Goal: Check status: Check status

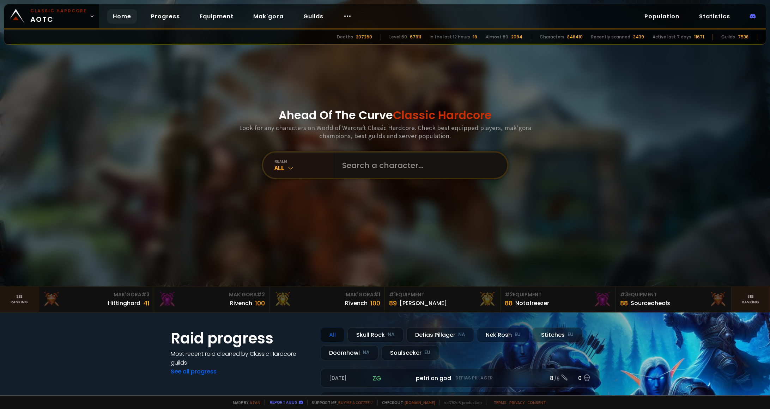
click at [367, 167] on input "text" at bounding box center [418, 165] width 161 height 25
paste input "Dielawnn"
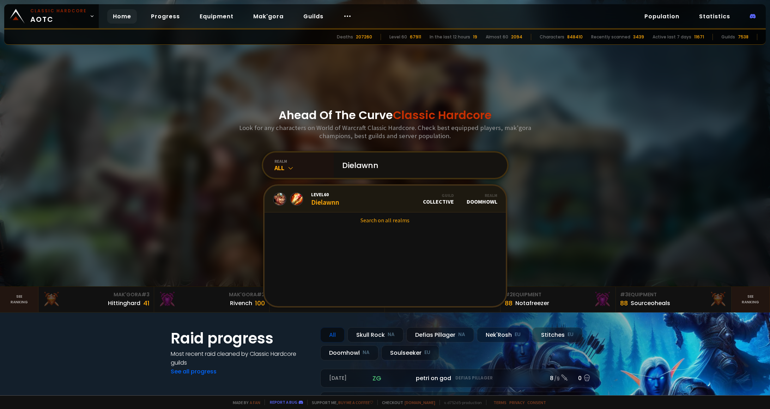
type input "Dielawnn"
click at [346, 195] on link "Level 60 Dielawnn Guild Collective Realm Doomhowl" at bounding box center [384, 199] width 241 height 27
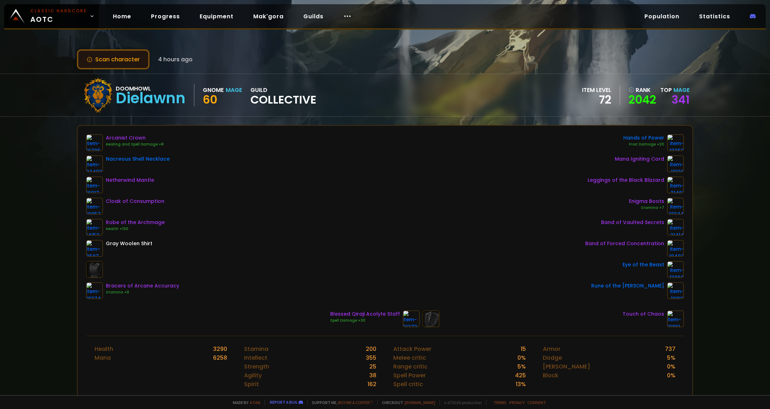
click at [115, 55] on button "Scan character" at bounding box center [113, 59] width 73 height 20
click at [108, 60] on button "Scan character" at bounding box center [113, 59] width 73 height 20
click at [112, 56] on button "Scan character" at bounding box center [113, 59] width 73 height 20
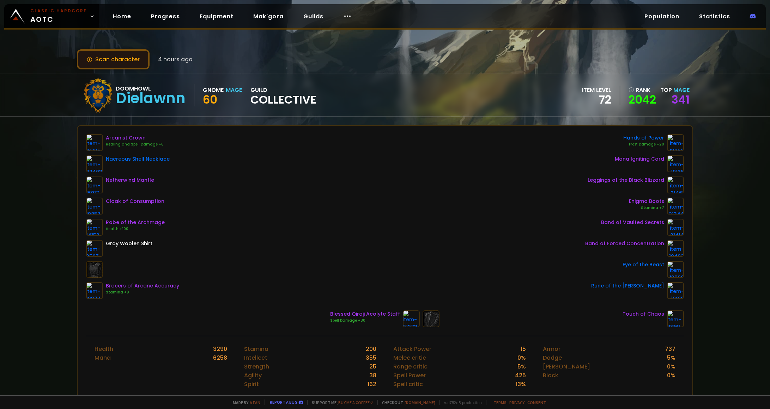
click at [112, 56] on button "Scan character" at bounding box center [113, 59] width 73 height 20
click at [116, 60] on button "Scan character" at bounding box center [113, 59] width 73 height 20
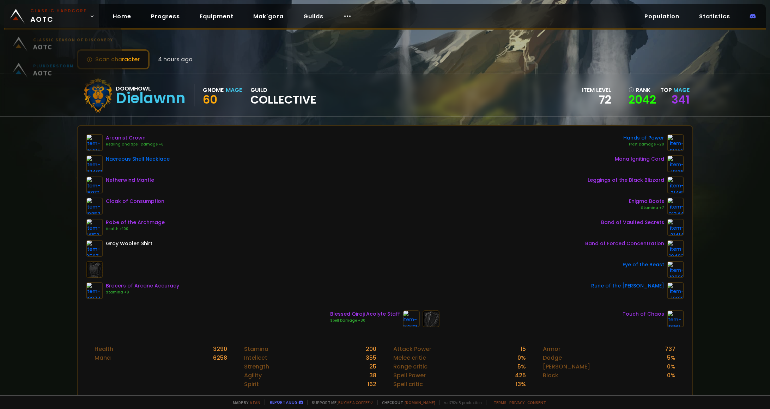
click at [46, 9] on small "Classic Hardcore" at bounding box center [58, 11] width 56 height 6
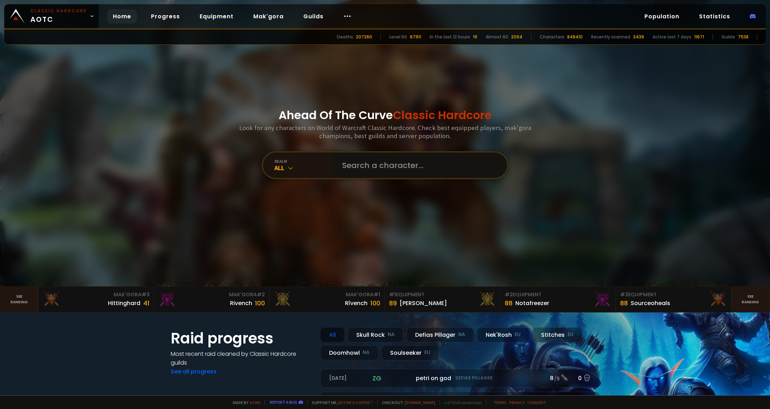
click at [397, 168] on input "text" at bounding box center [418, 165] width 161 height 25
paste input "Dielawnn"
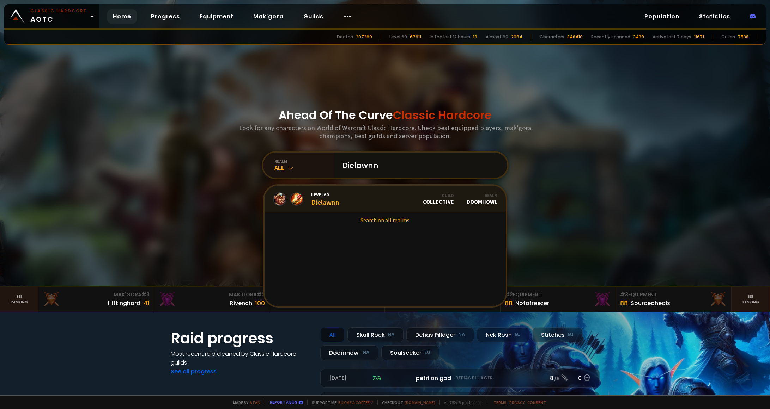
type input "Dielawnn"
click at [391, 195] on link "Level 60 Dielawnn Guild Collective Realm Doomhowl" at bounding box center [384, 199] width 241 height 27
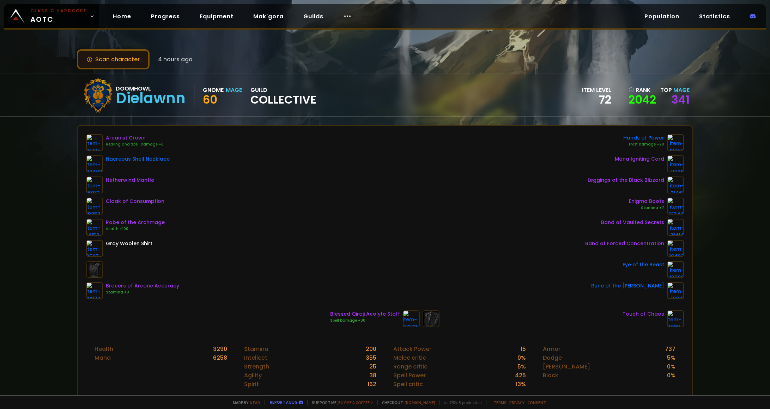
click at [109, 59] on button "Scan character" at bounding box center [113, 59] width 73 height 20
click at [111, 60] on button "Scan character" at bounding box center [113, 59] width 73 height 20
click at [110, 57] on button "Scan character" at bounding box center [113, 59] width 73 height 20
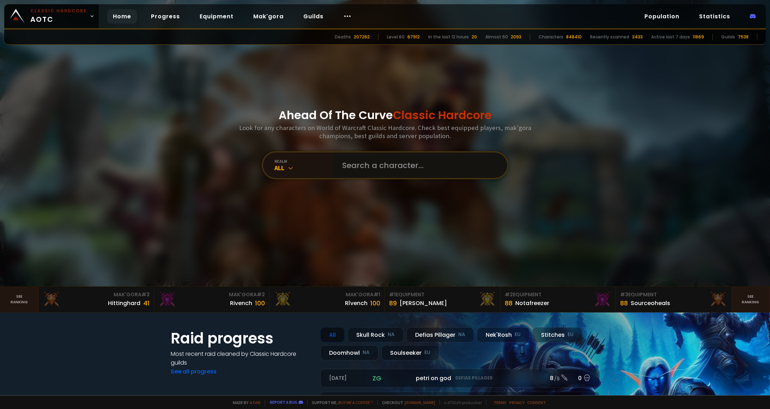
click at [398, 173] on input "text" at bounding box center [418, 165] width 161 height 25
paste input "Dielawnn"
type input "Dielawnn"
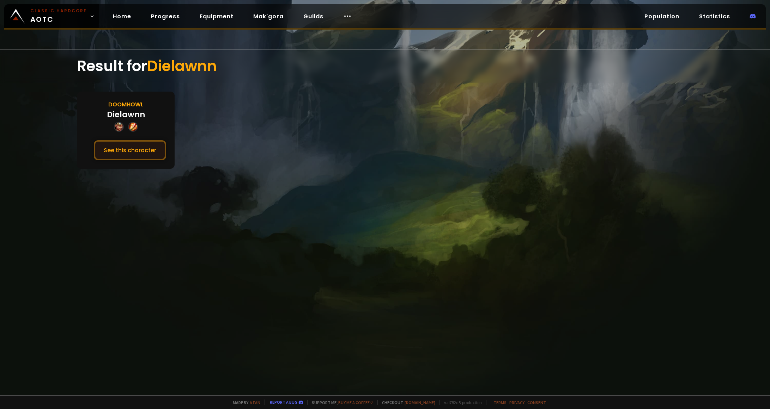
click at [128, 151] on button "See this character" at bounding box center [130, 150] width 72 height 20
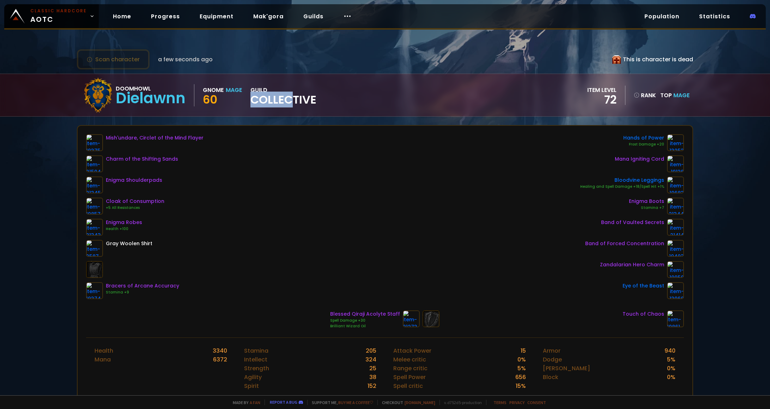
drag, startPoint x: 292, startPoint y: 96, endPoint x: 301, endPoint y: 97, distance: 9.5
click at [298, 96] on span "Collective" at bounding box center [283, 99] width 66 height 11
click at [308, 97] on span "Collective" at bounding box center [283, 99] width 66 height 11
click at [245, 105] on div "Doomhowl Dielawnn Gnome Mage 60 guild Collective" at bounding box center [198, 95] width 236 height 35
drag, startPoint x: 213, startPoint y: 89, endPoint x: 278, endPoint y: 107, distance: 67.6
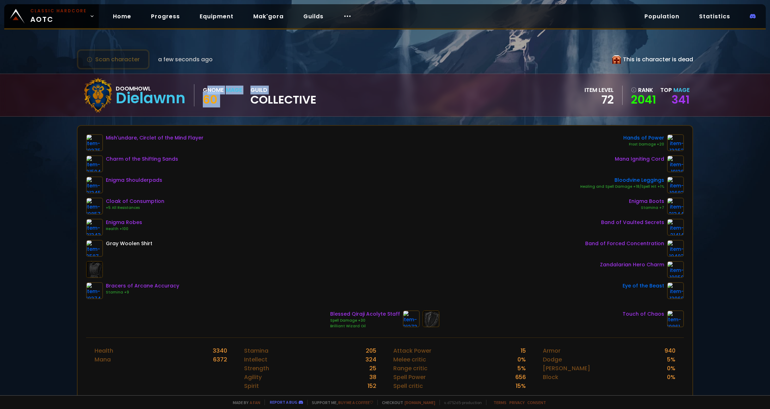
click at [262, 103] on div "Doomhowl Dielawnn Gnome Mage 60 guild Collective" at bounding box center [198, 95] width 236 height 35
click at [278, 105] on span "Collective" at bounding box center [283, 99] width 66 height 11
drag, startPoint x: 209, startPoint y: 109, endPoint x: 134, endPoint y: 87, distance: 78.8
click at [135, 88] on div "Doomhowl Dielawnn Gnome Mage 60 guild Collective item level 72 rank 2041 Top Ma…" at bounding box center [385, 95] width 616 height 42
click at [134, 87] on div "Doomhowl" at bounding box center [151, 88] width 70 height 9
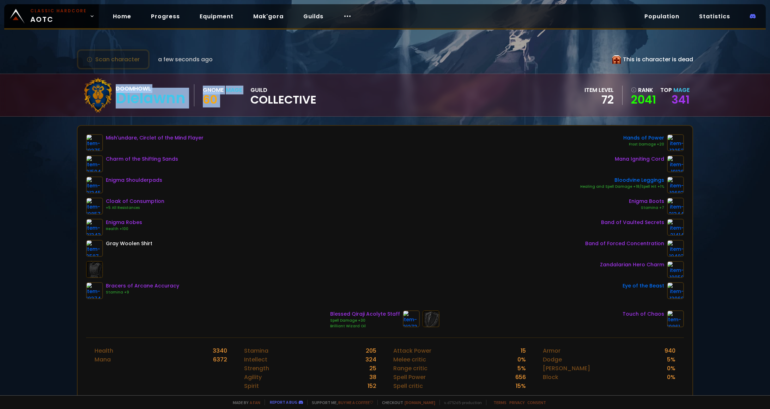
drag, startPoint x: 136, startPoint y: 88, endPoint x: 280, endPoint y: 105, distance: 144.6
click at [259, 104] on div "Doomhowl Dielawnn Gnome Mage 60 guild Collective" at bounding box center [198, 95] width 236 height 35
click at [280, 105] on span "Collective" at bounding box center [283, 99] width 66 height 11
drag, startPoint x: 280, startPoint y: 105, endPoint x: 149, endPoint y: 93, distance: 131.4
click at [149, 93] on div "Doomhowl Dielawnn Gnome Mage 60 guild Collective" at bounding box center [198, 95] width 236 height 35
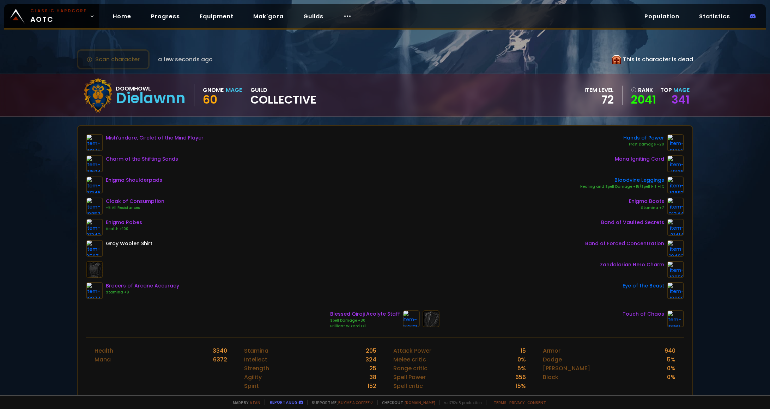
click at [149, 93] on div "Doomhowl" at bounding box center [151, 88] width 70 height 9
drag, startPoint x: 149, startPoint y: 93, endPoint x: 214, endPoint y: 110, distance: 67.4
click at [203, 108] on div "Doomhowl Dielawnn Gnome Mage 60 guild Collective" at bounding box center [198, 95] width 236 height 35
click at [296, 112] on div "Doomhowl Dielawnn Gnome Mage 60 guild Collective" at bounding box center [198, 95] width 236 height 35
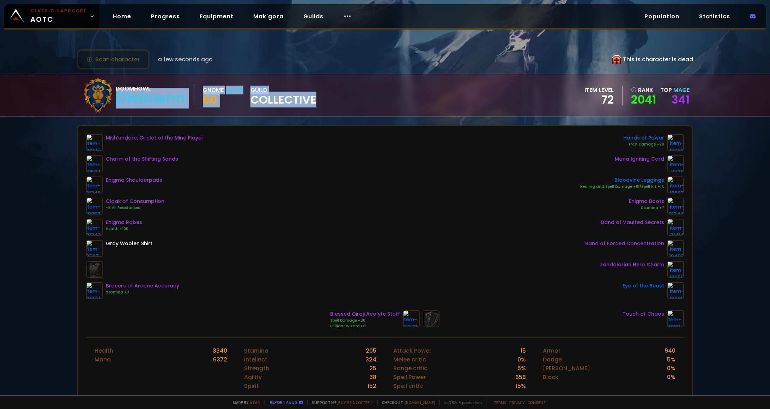
drag, startPoint x: 295, startPoint y: 111, endPoint x: 133, endPoint y: 86, distance: 163.5
click at [139, 87] on div "Doomhowl Dielawnn Gnome Mage 60 guild Collective" at bounding box center [198, 95] width 236 height 35
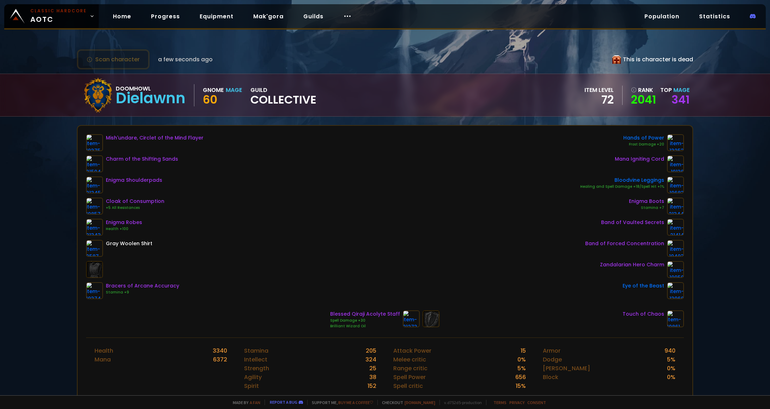
click at [133, 85] on div "Doomhowl" at bounding box center [151, 88] width 70 height 9
drag, startPoint x: 117, startPoint y: 158, endPoint x: 162, endPoint y: 159, distance: 44.8
click at [160, 159] on div "Charm of the Shifting Sands" at bounding box center [142, 158] width 72 height 7
click at [162, 159] on div "Charm of the Shifting Sands" at bounding box center [142, 158] width 72 height 7
drag, startPoint x: 125, startPoint y: 183, endPoint x: 167, endPoint y: 198, distance: 45.2
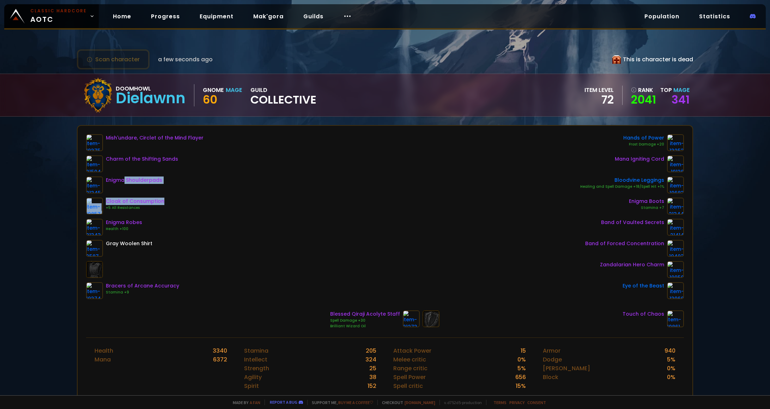
click at [167, 198] on div "Mish'undare, Circlet of the Mind Flayer Charm of the Shifting Sands Enigma Shou…" at bounding box center [144, 216] width 117 height 165
click at [167, 198] on div "Cloak of Consumption +5 All Resistances" at bounding box center [144, 206] width 117 height 17
